Goal: Complete application form: Complete application form

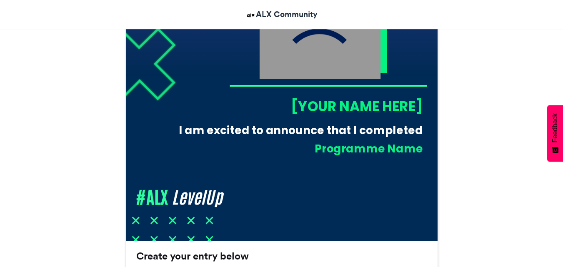
scroll to position [334, 0]
click at [337, 95] on img at bounding box center [282, 85] width 312 height 312
click at [337, 103] on div "[YOUR NAME HERE]" at bounding box center [325, 106] width 193 height 19
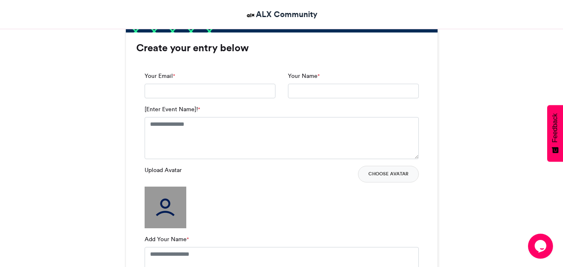
scroll to position [0, 0]
click at [210, 93] on input "Your Email *" at bounding box center [210, 91] width 131 height 15
type input "**********"
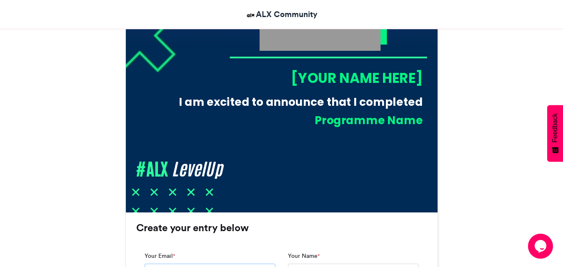
scroll to position [459, 0]
